Goal: Navigation & Orientation: Find specific page/section

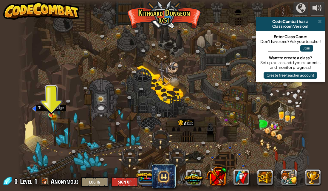
click at [51, 110] on img at bounding box center [51, 108] width 4 height 4
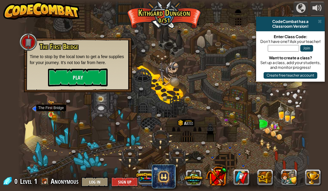
click at [51, 110] on img at bounding box center [51, 108] width 4 height 4
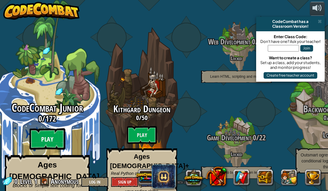
click at [40, 130] on btn "Play" at bounding box center [48, 138] width 36 height 21
